Goal: Find specific page/section: Find specific page/section

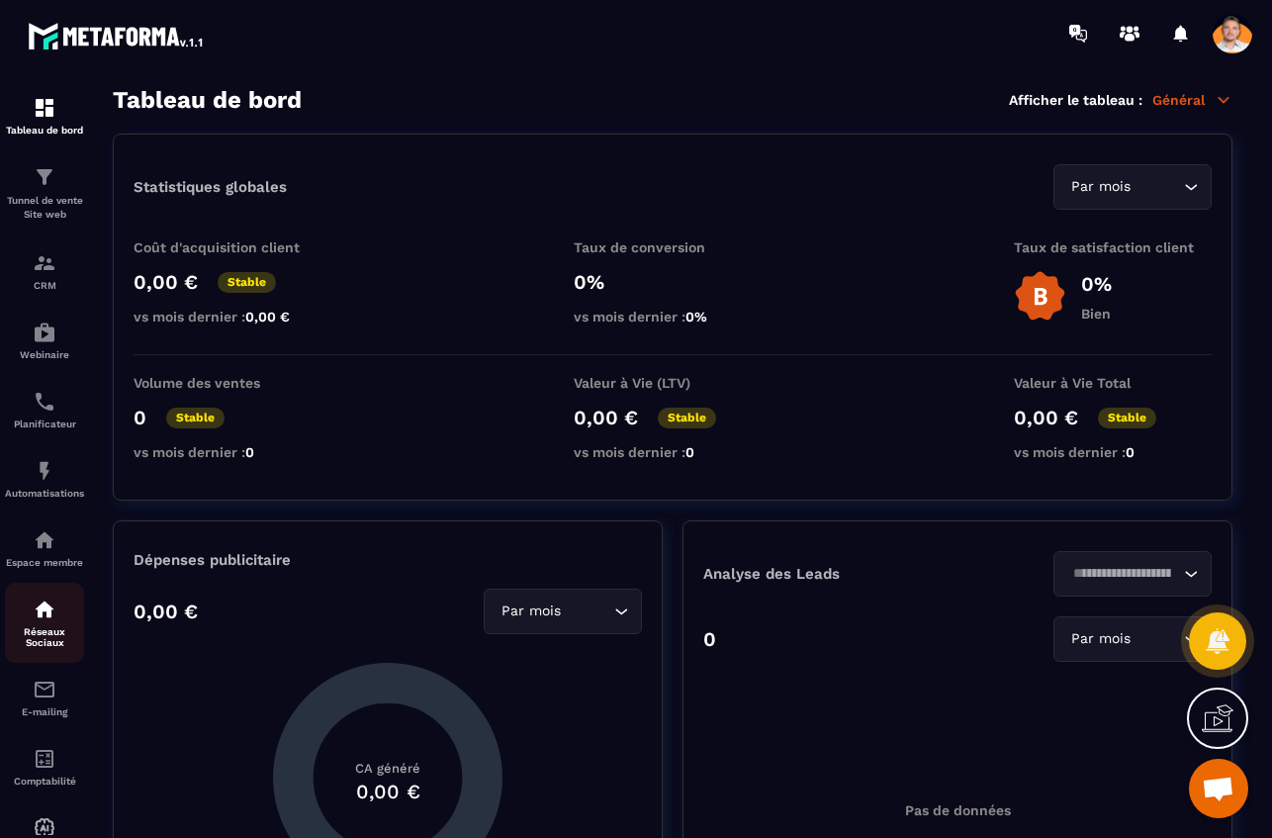
click at [50, 618] on img at bounding box center [45, 609] width 24 height 24
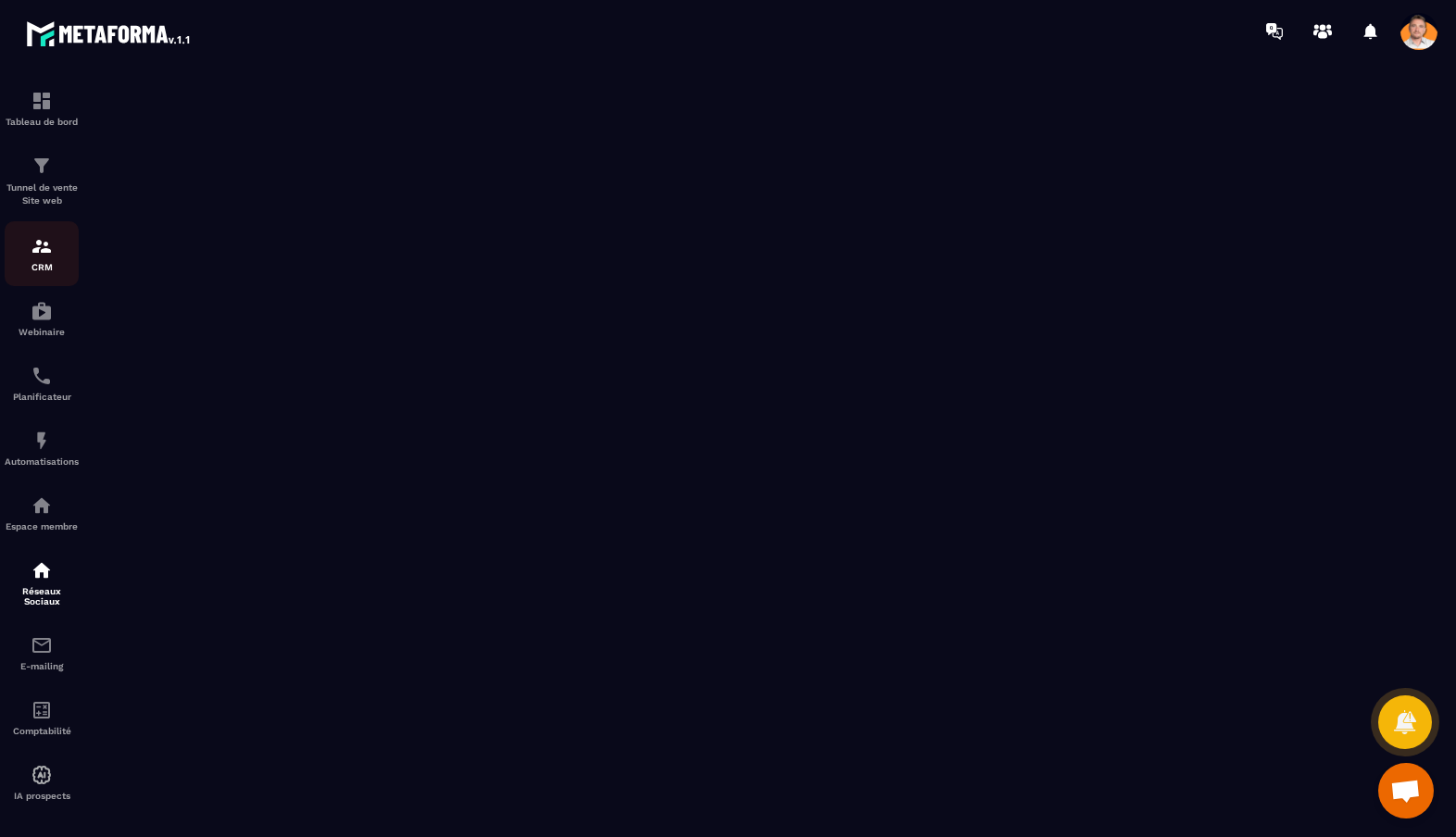
click at [37, 257] on img at bounding box center [42, 246] width 22 height 22
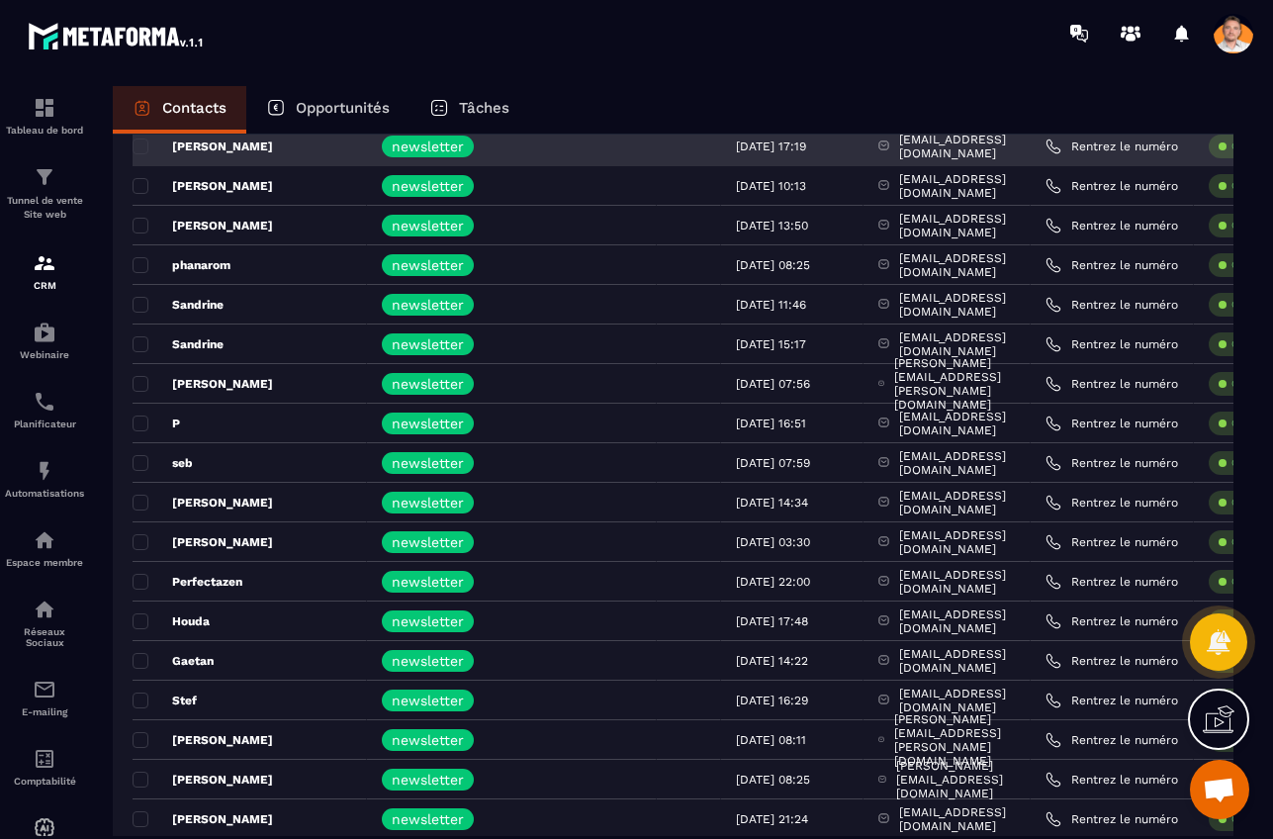
scroll to position [277, 0]
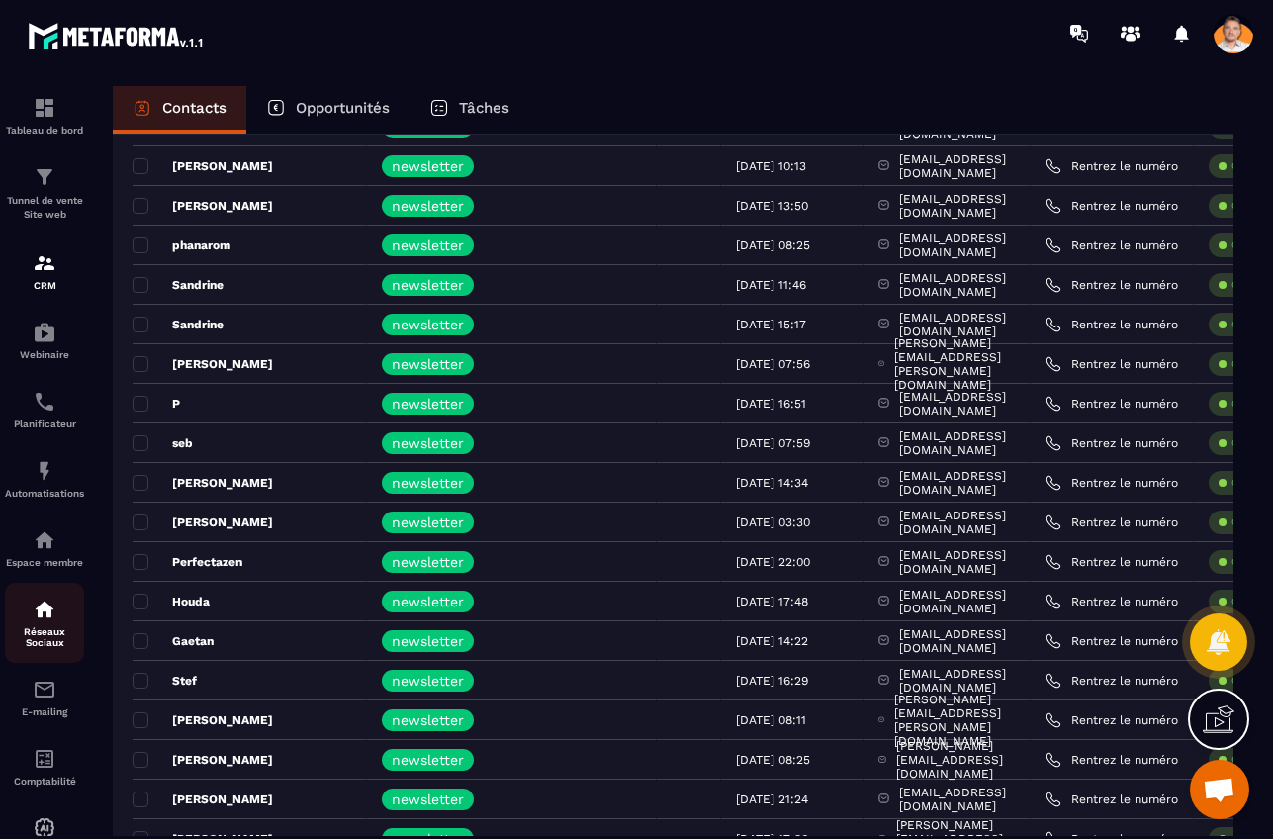
click at [41, 619] on img at bounding box center [45, 609] width 24 height 24
